Goal: Understand process/instructions

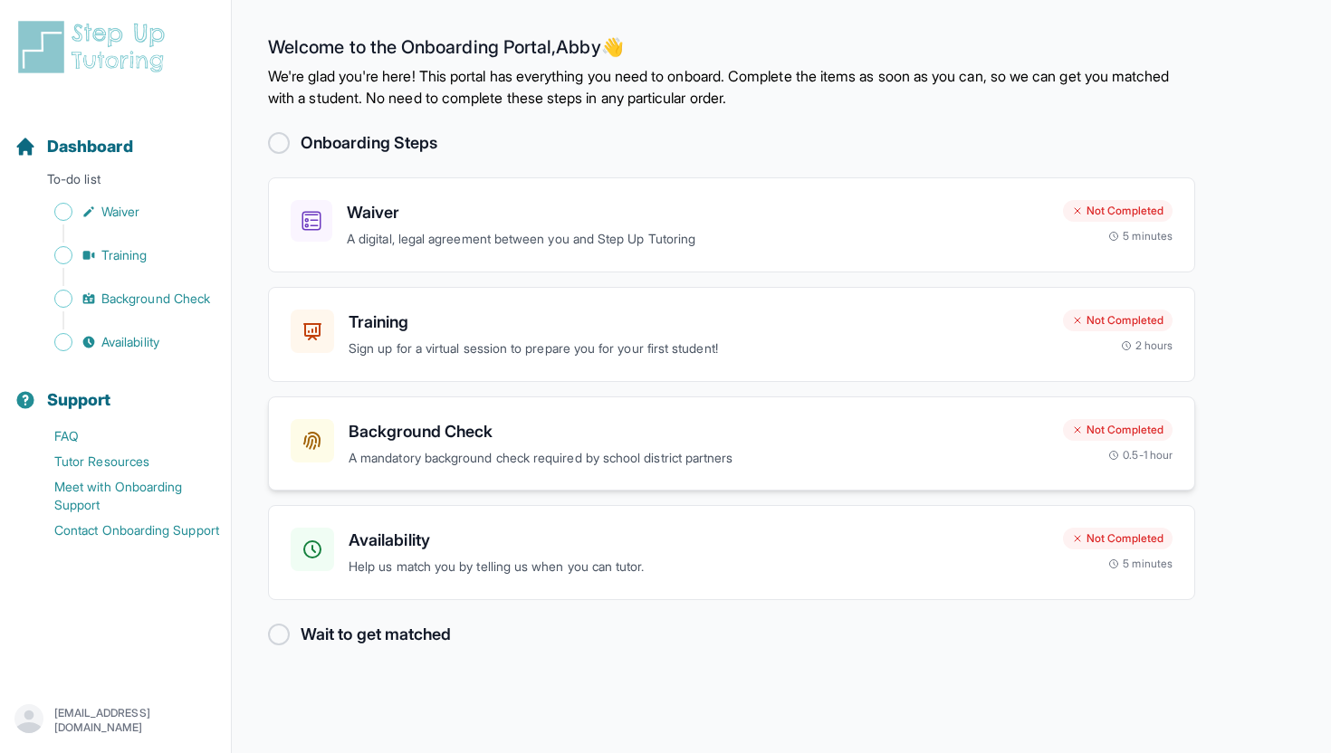
click at [541, 443] on h3 "Background Check" at bounding box center [699, 431] width 700 height 25
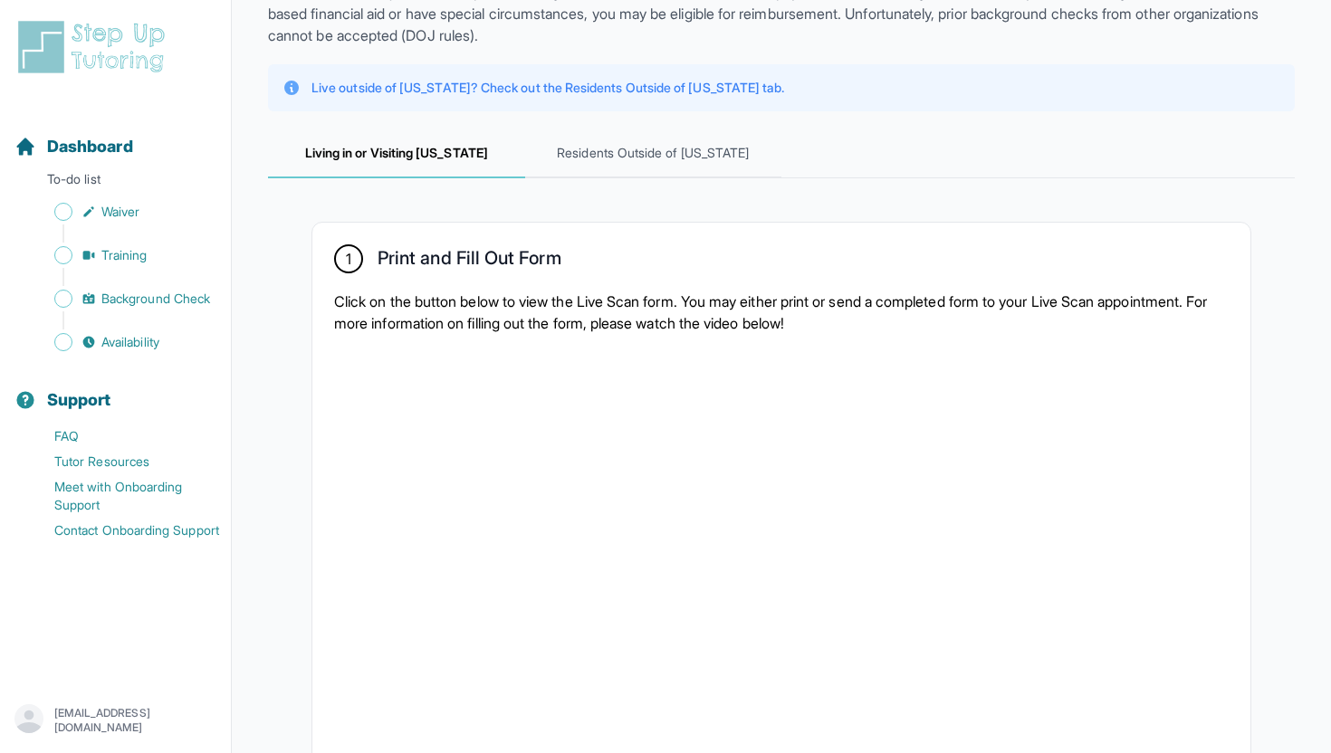
scroll to position [147, 0]
click at [597, 158] on span "Residents Outside of [US_STATE]" at bounding box center [653, 153] width 257 height 49
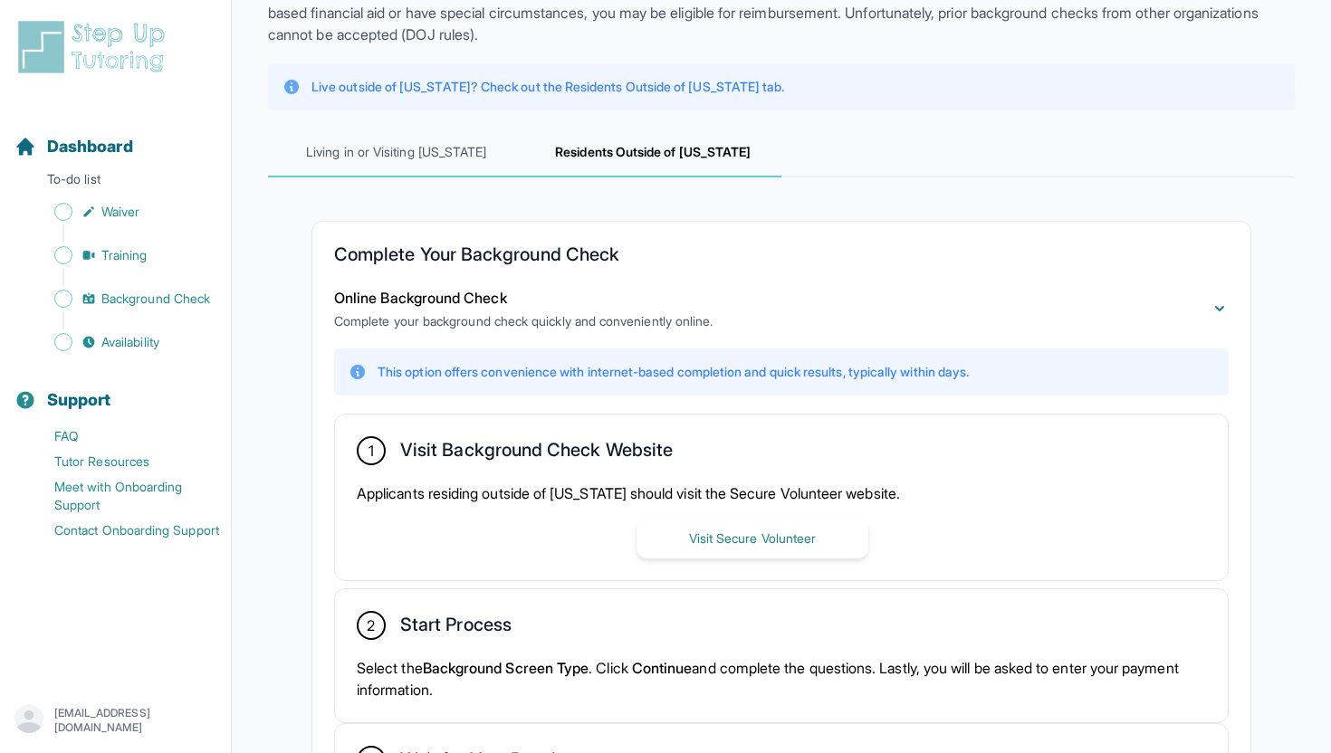
click at [374, 163] on span "Living in or Visiting [US_STATE]" at bounding box center [396, 153] width 257 height 49
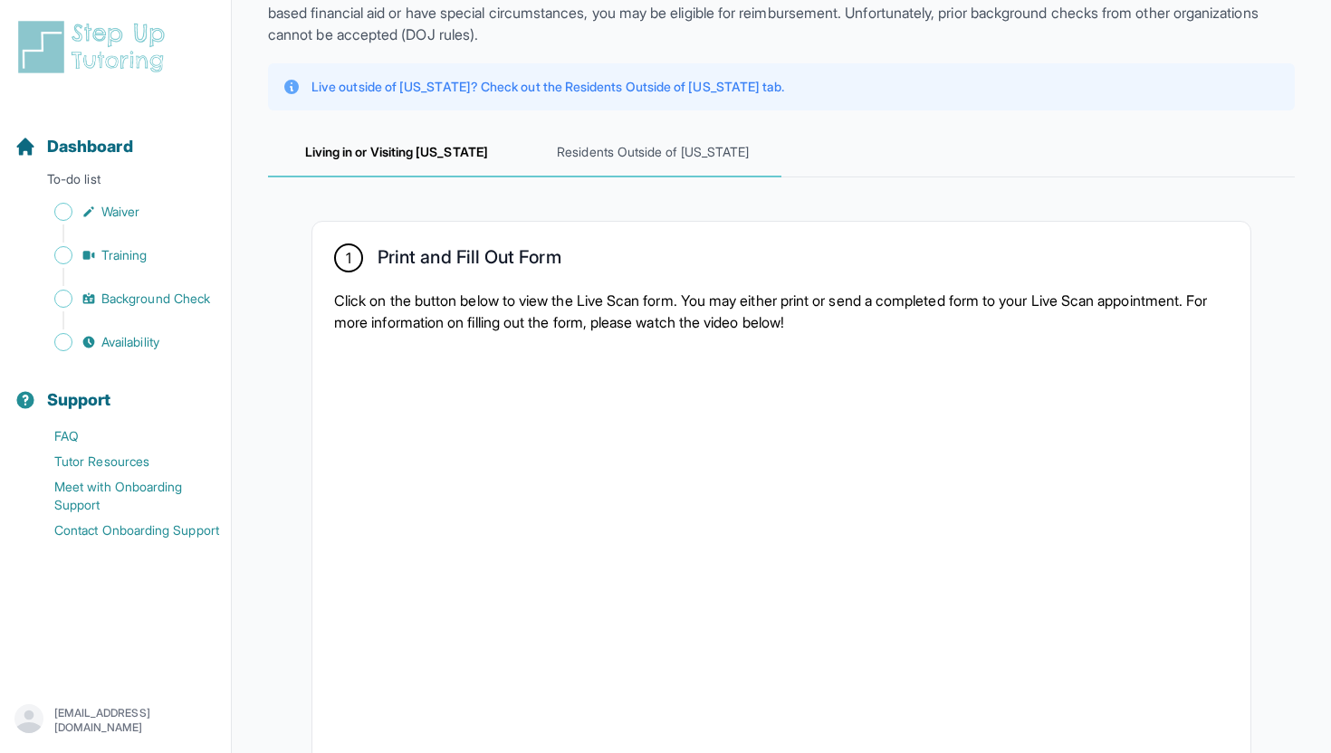
click at [683, 145] on span "Residents Outside of [US_STATE]" at bounding box center [653, 153] width 257 height 49
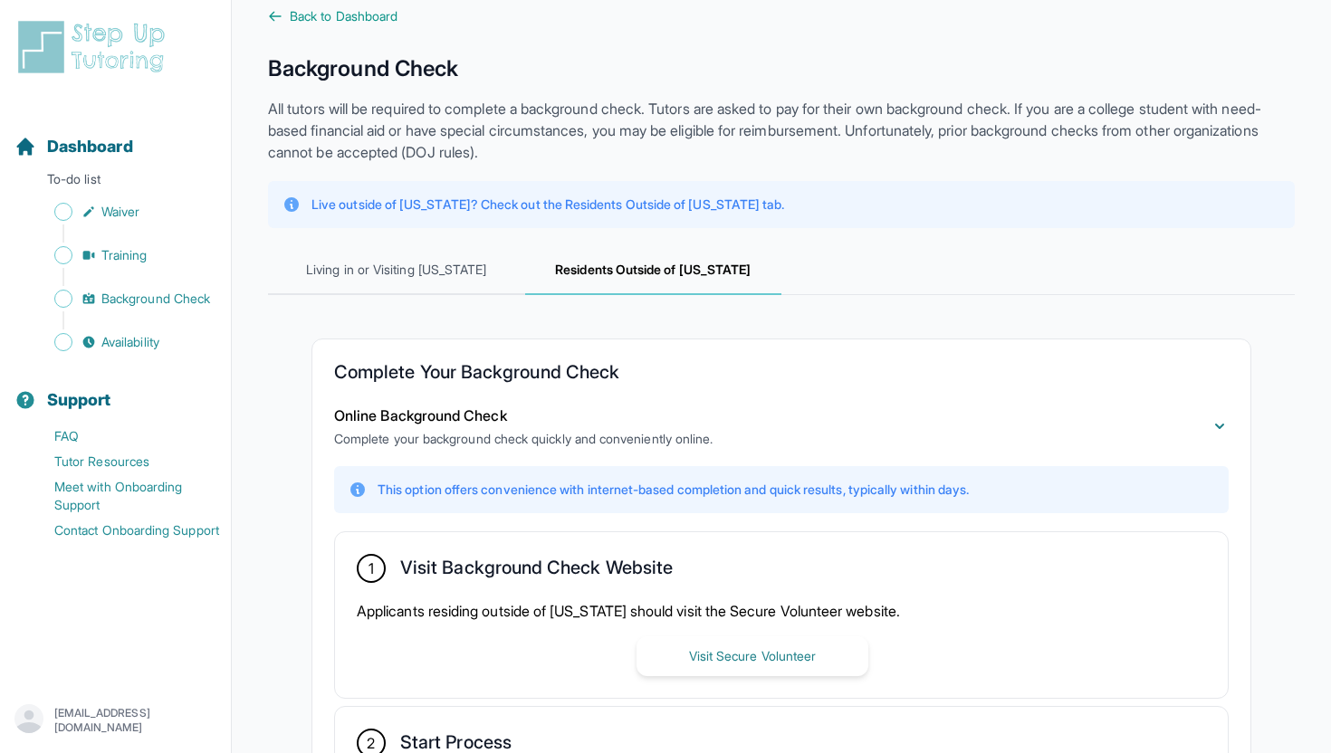
scroll to position [0, 0]
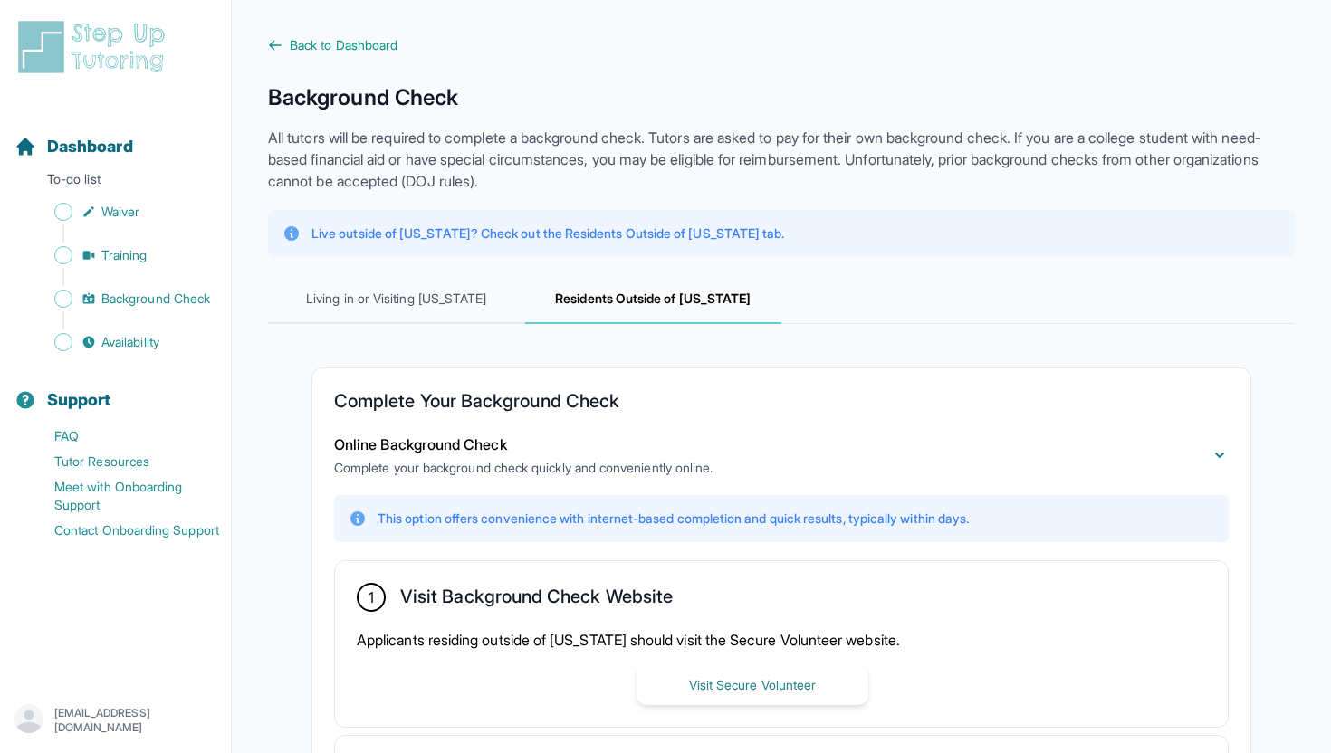
drag, startPoint x: 569, startPoint y: 148, endPoint x: 616, endPoint y: 148, distance: 46.2
click at [571, 148] on p "All tutors will be required to complete a background check. Tutors are asked to…" at bounding box center [781, 159] width 1027 height 65
click at [639, 142] on p "All tutors will be required to complete a background check. Tutors are asked to…" at bounding box center [781, 159] width 1027 height 65
